Goal: Obtain resource: Download file/media

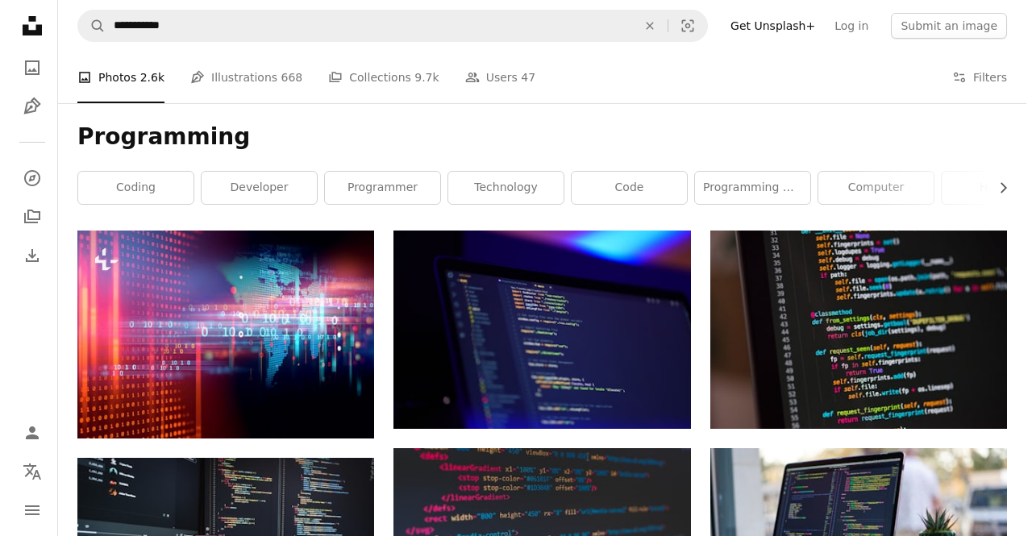
scroll to position [27, 0]
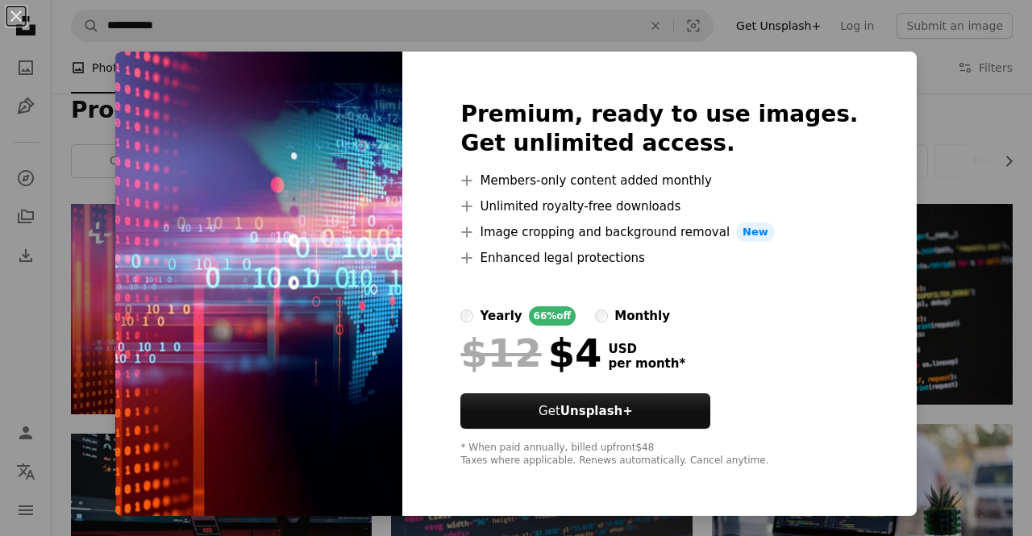
click at [918, 152] on div "An X shape Premium, ready to use images. Get unlimited access. A plus sign Memb…" at bounding box center [516, 268] width 1032 height 536
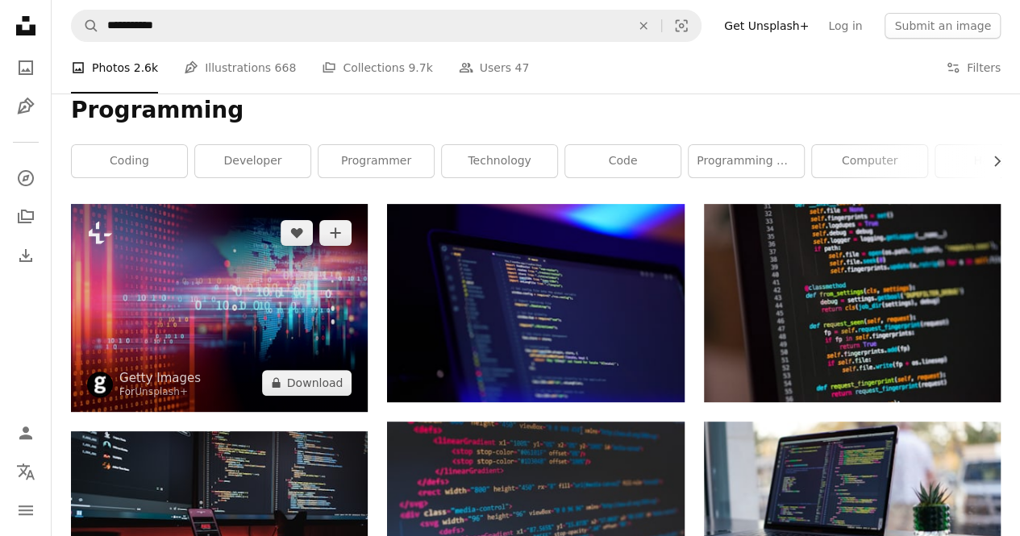
click at [220, 296] on img at bounding box center [219, 308] width 297 height 208
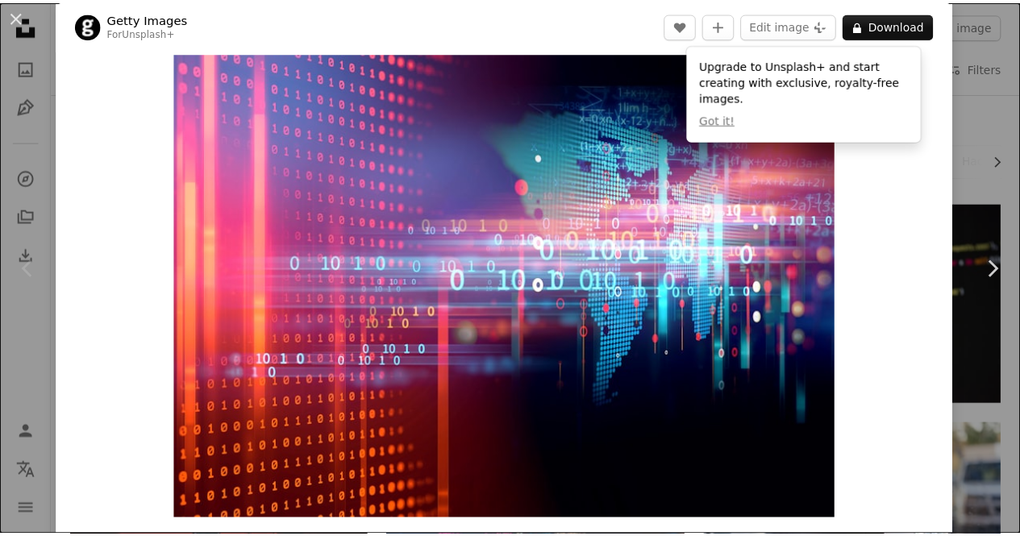
scroll to position [27, 0]
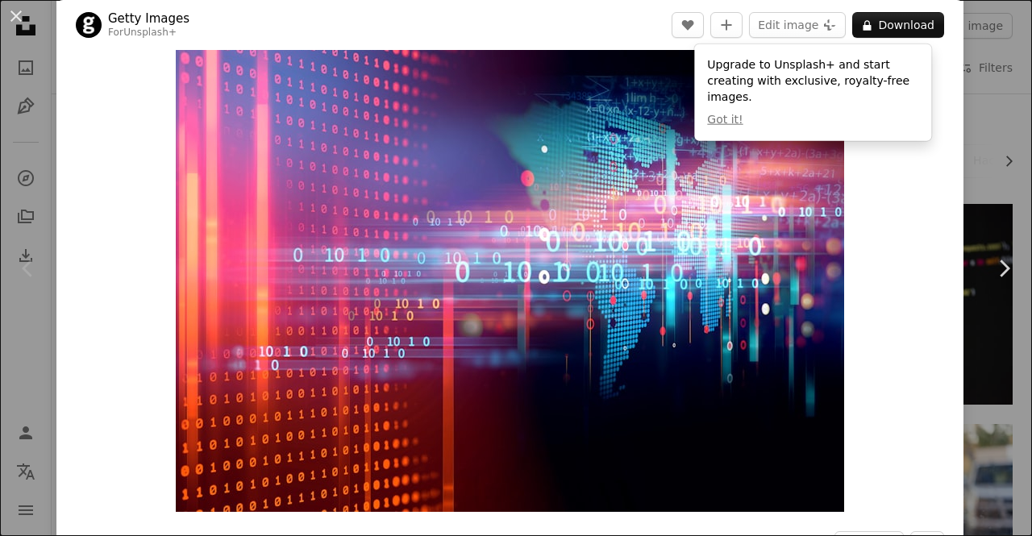
click at [975, 49] on div "An X shape Chevron left Chevron right Getty Images For Unsplash+ A heart A plus…" at bounding box center [516, 268] width 1032 height 536
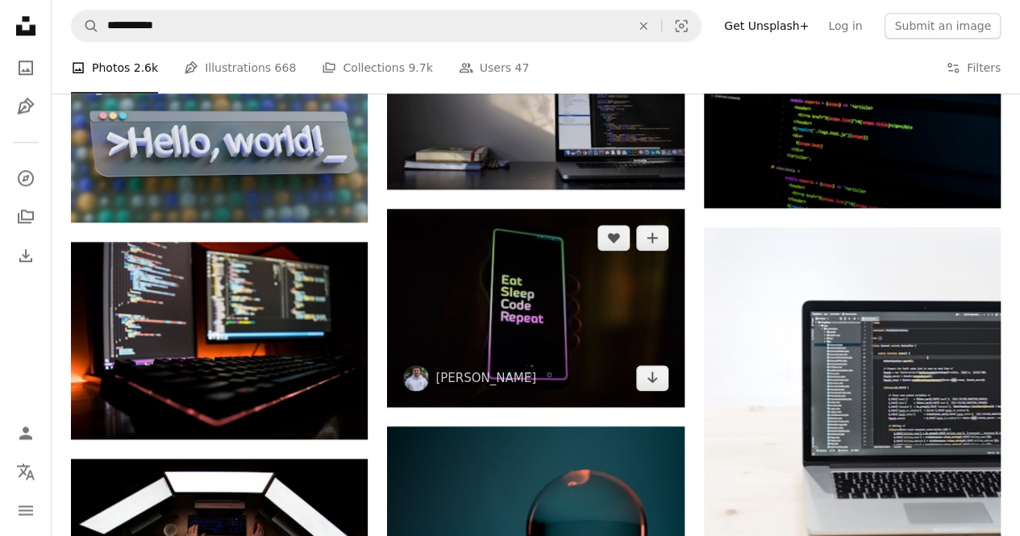
scroll to position [779, 0]
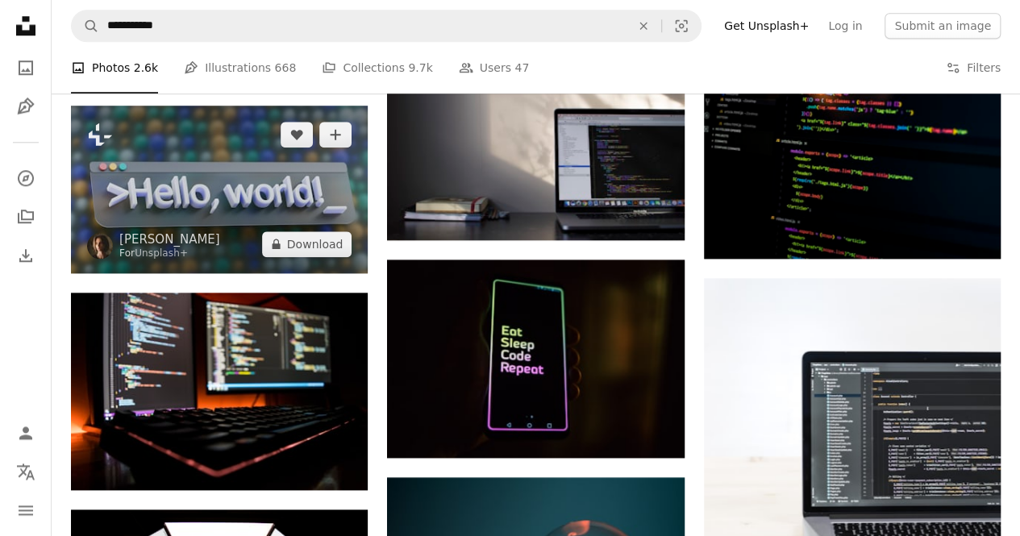
click at [335, 199] on img at bounding box center [219, 189] width 297 height 167
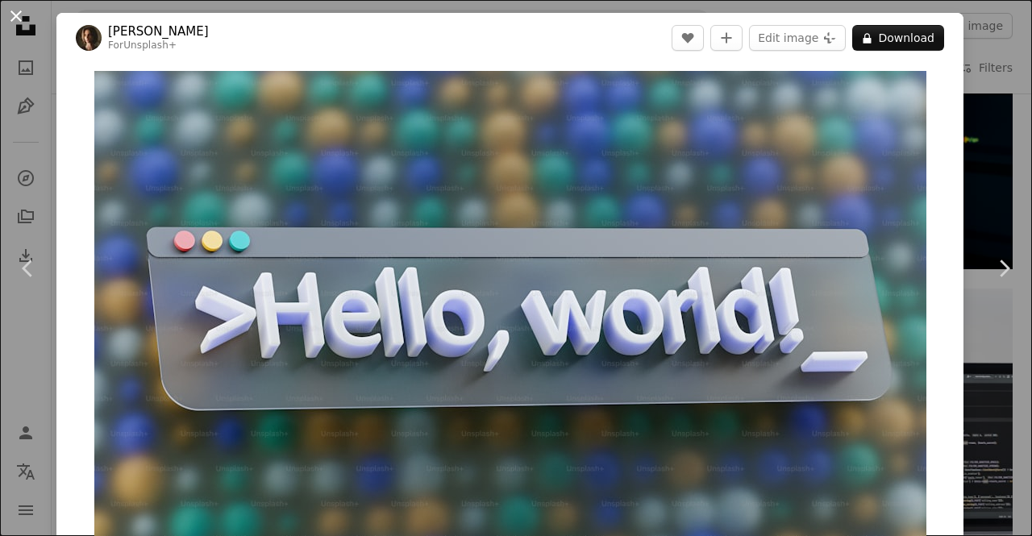
click at [16, 22] on button "An X shape" at bounding box center [15, 15] width 19 height 19
